Goal: Find specific page/section: Locate a particular part of the current website

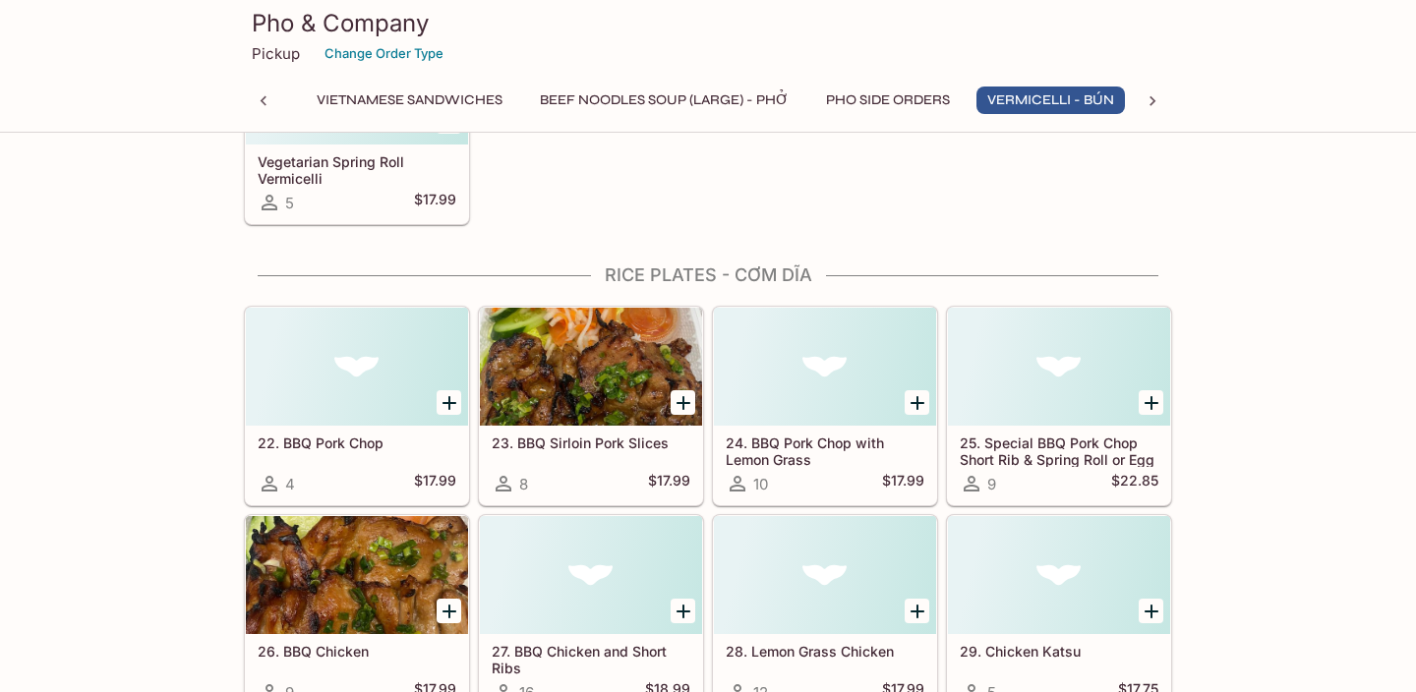
scroll to position [3397, 0]
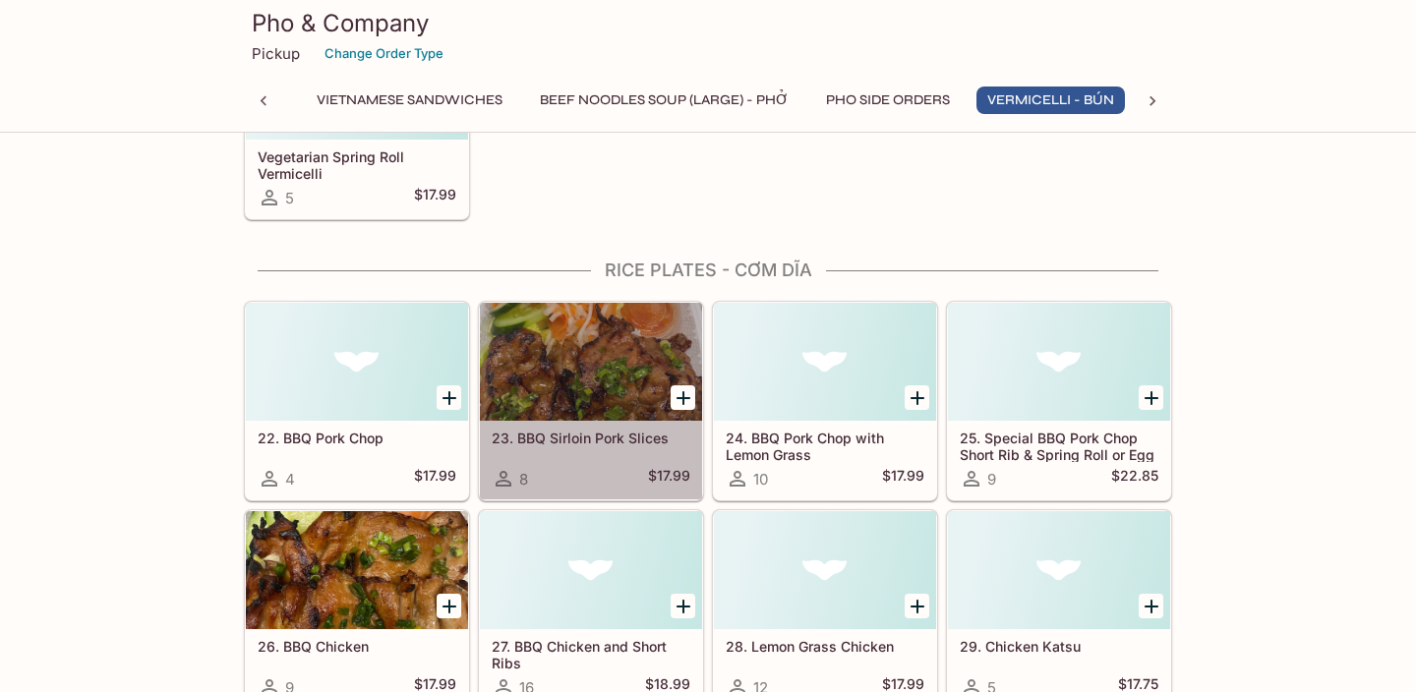
click at [619, 401] on div at bounding box center [591, 362] width 222 height 118
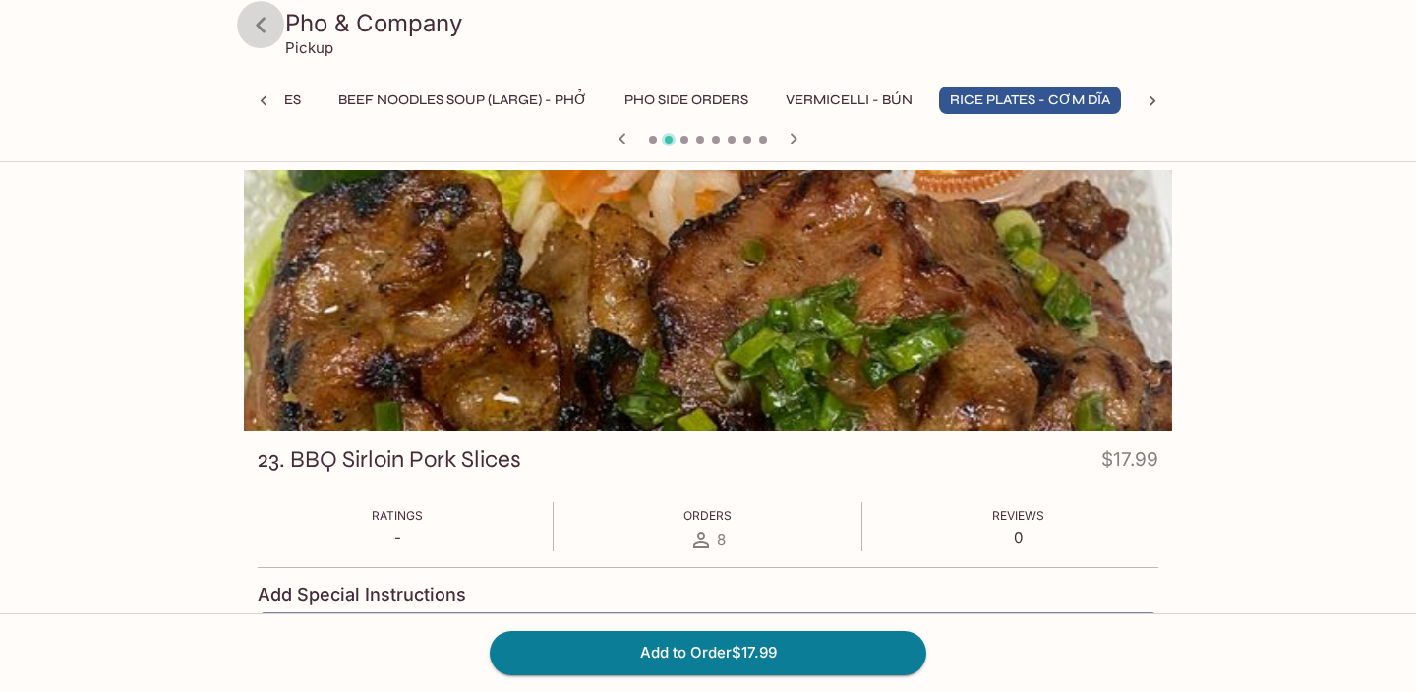
click at [261, 33] on icon at bounding box center [261, 25] width 34 height 34
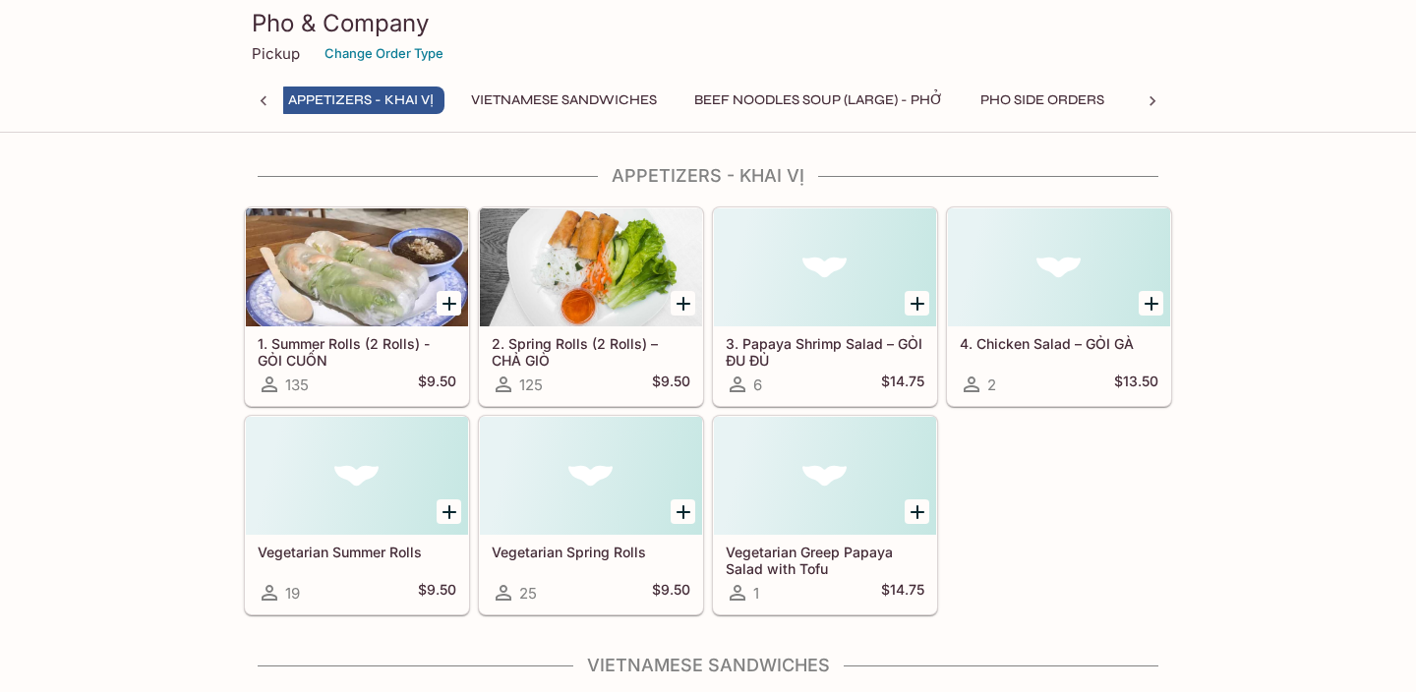
scroll to position [0, 8]
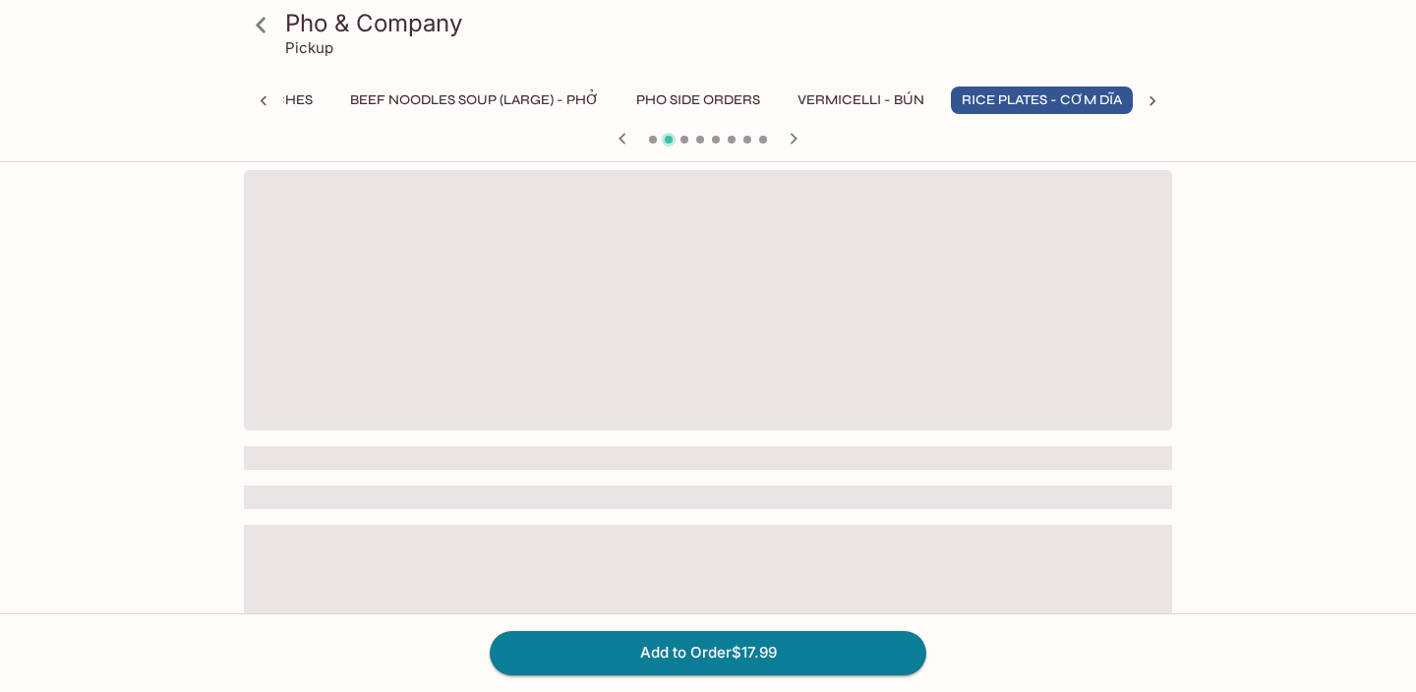
scroll to position [0, 370]
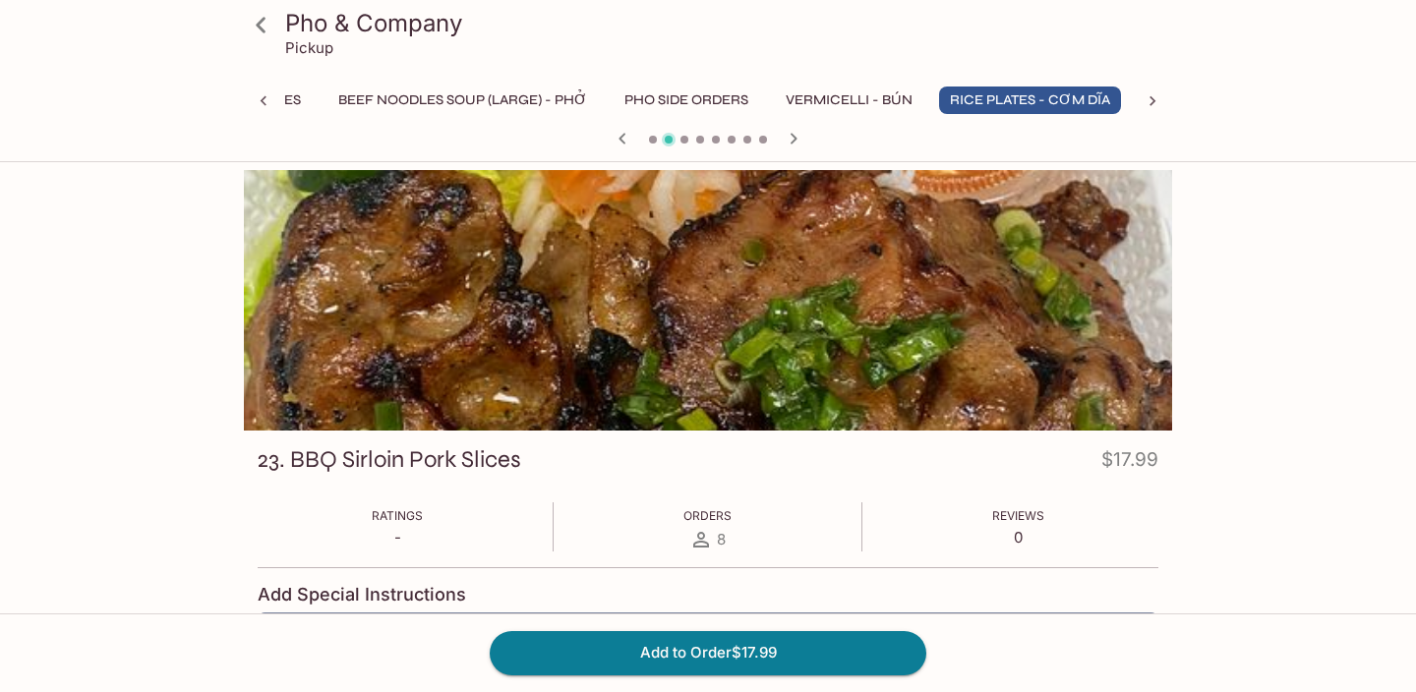
scroll to position [734, 0]
